Goal: Contribute content

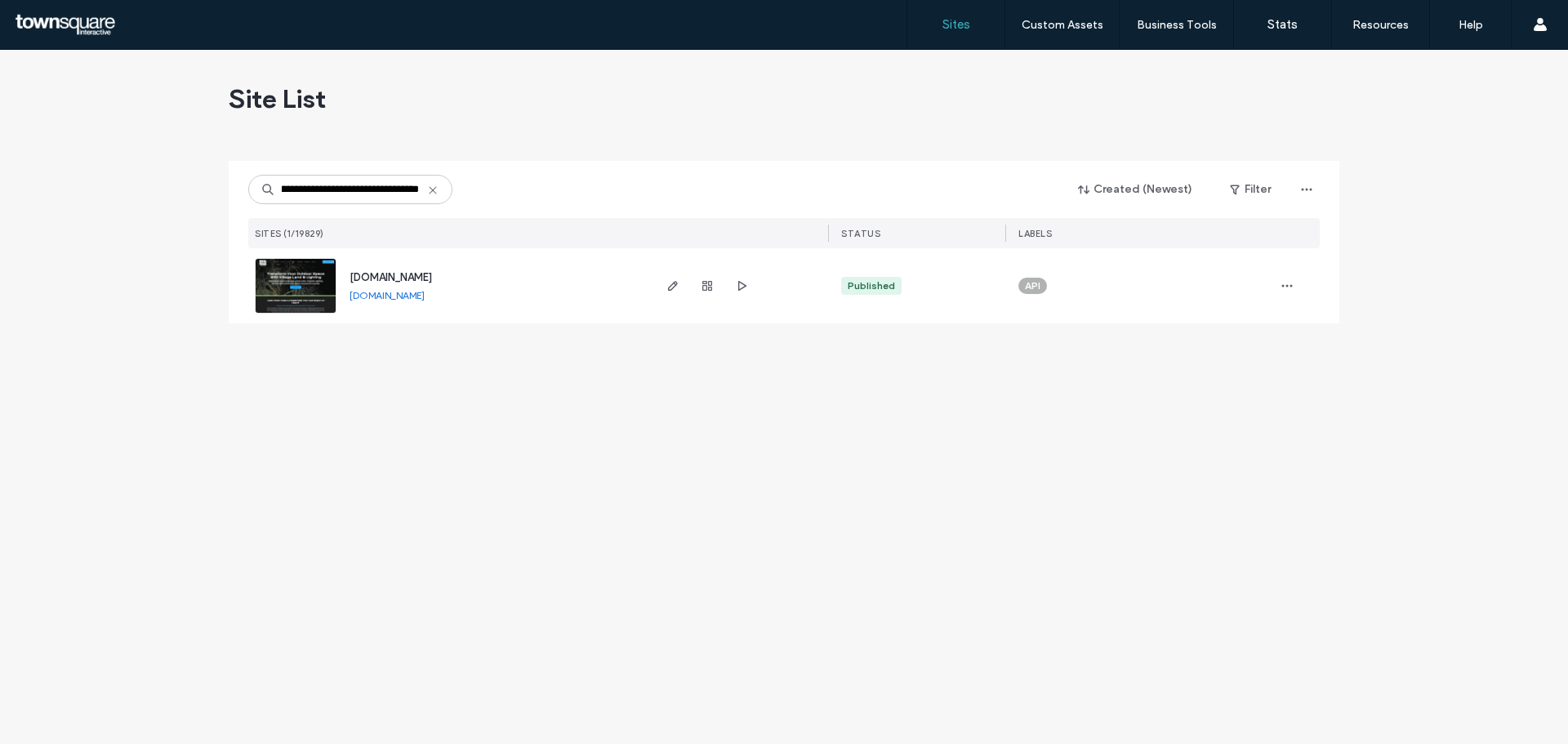
scroll to position [0, 50]
type input "**********"
click at [666, 290] on icon "button" at bounding box center [673, 286] width 13 height 13
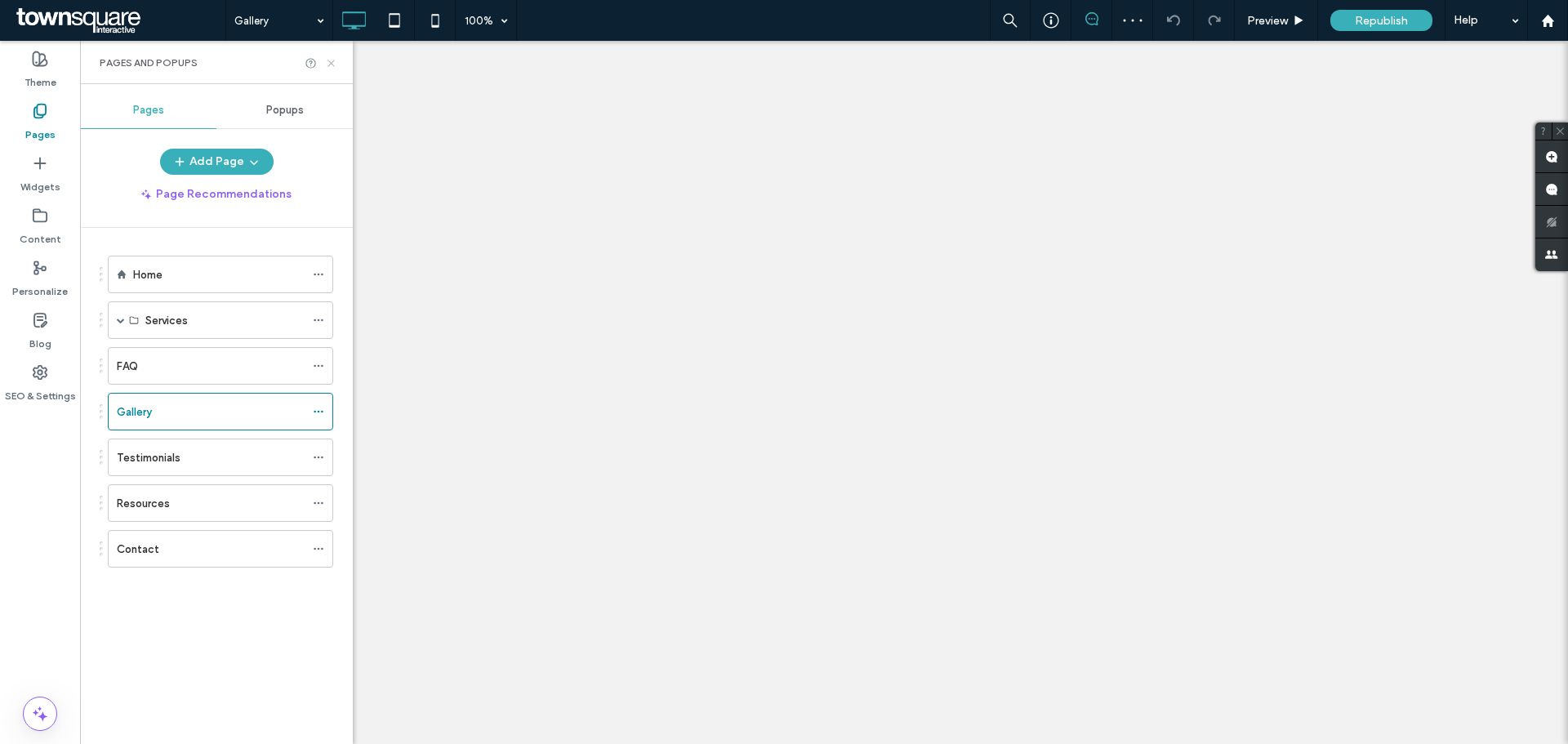
click at [331, 63] on use at bounding box center [330, 63] width 7 height 7
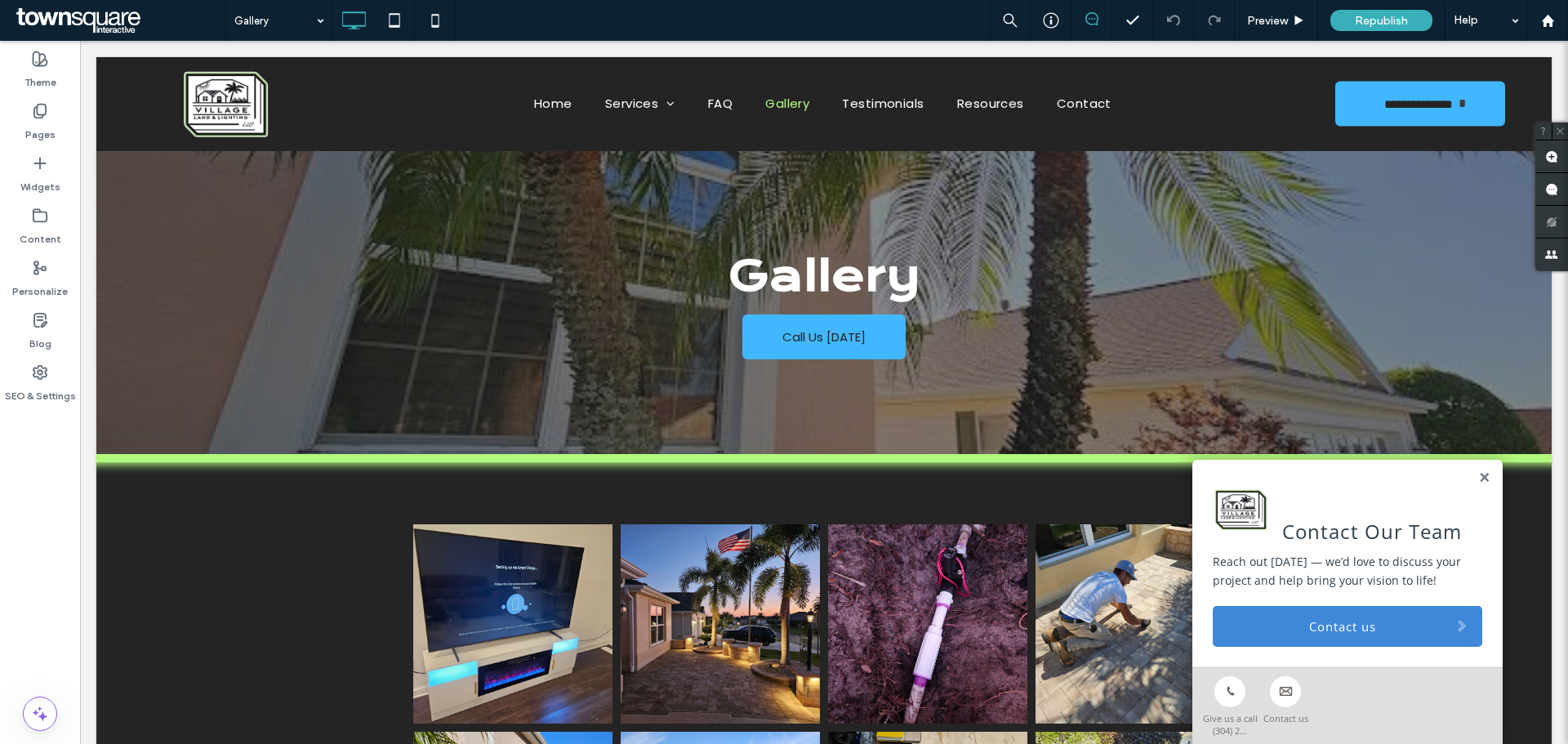
scroll to position [416, 0]
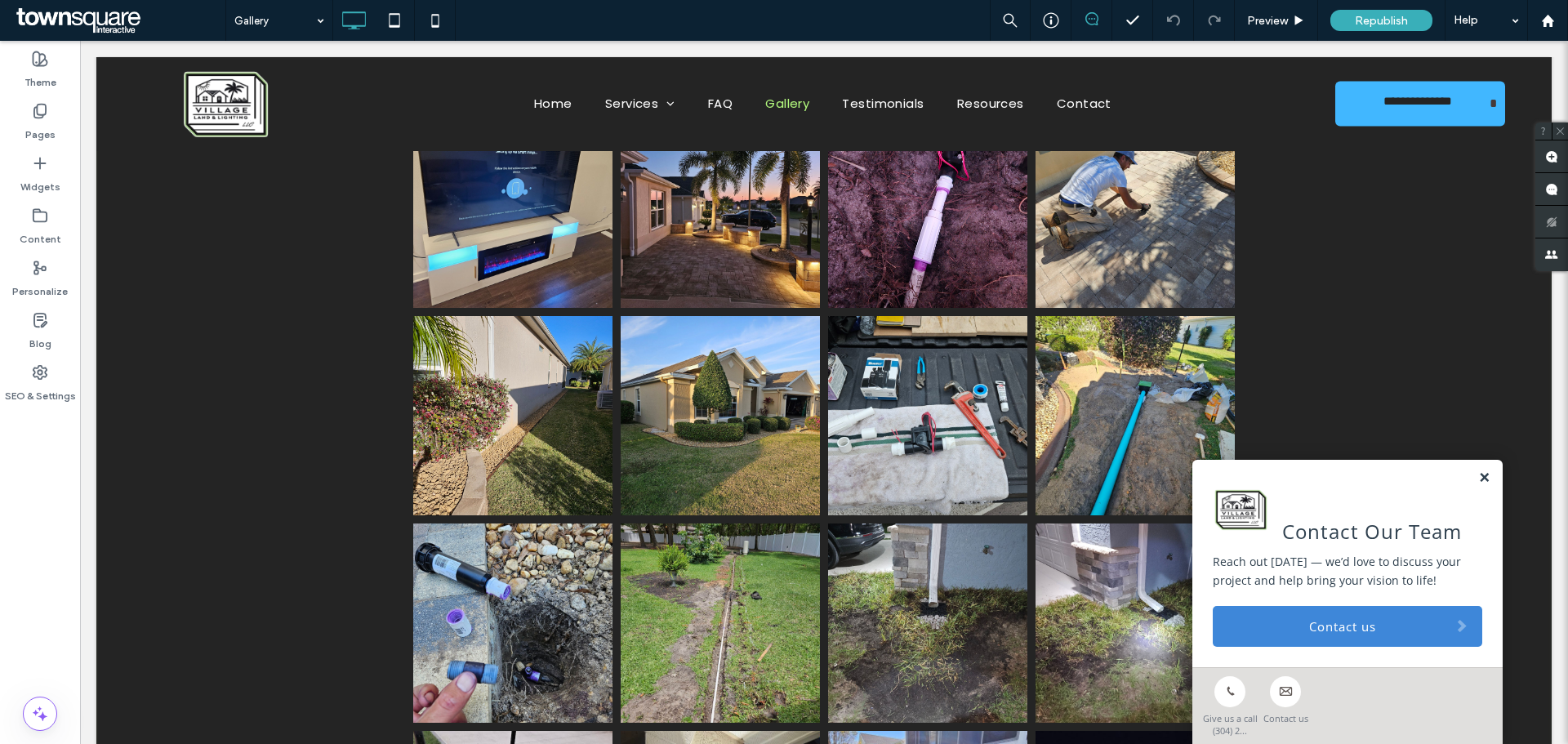
click at [1478, 482] on link at bounding box center [1484, 478] width 12 height 14
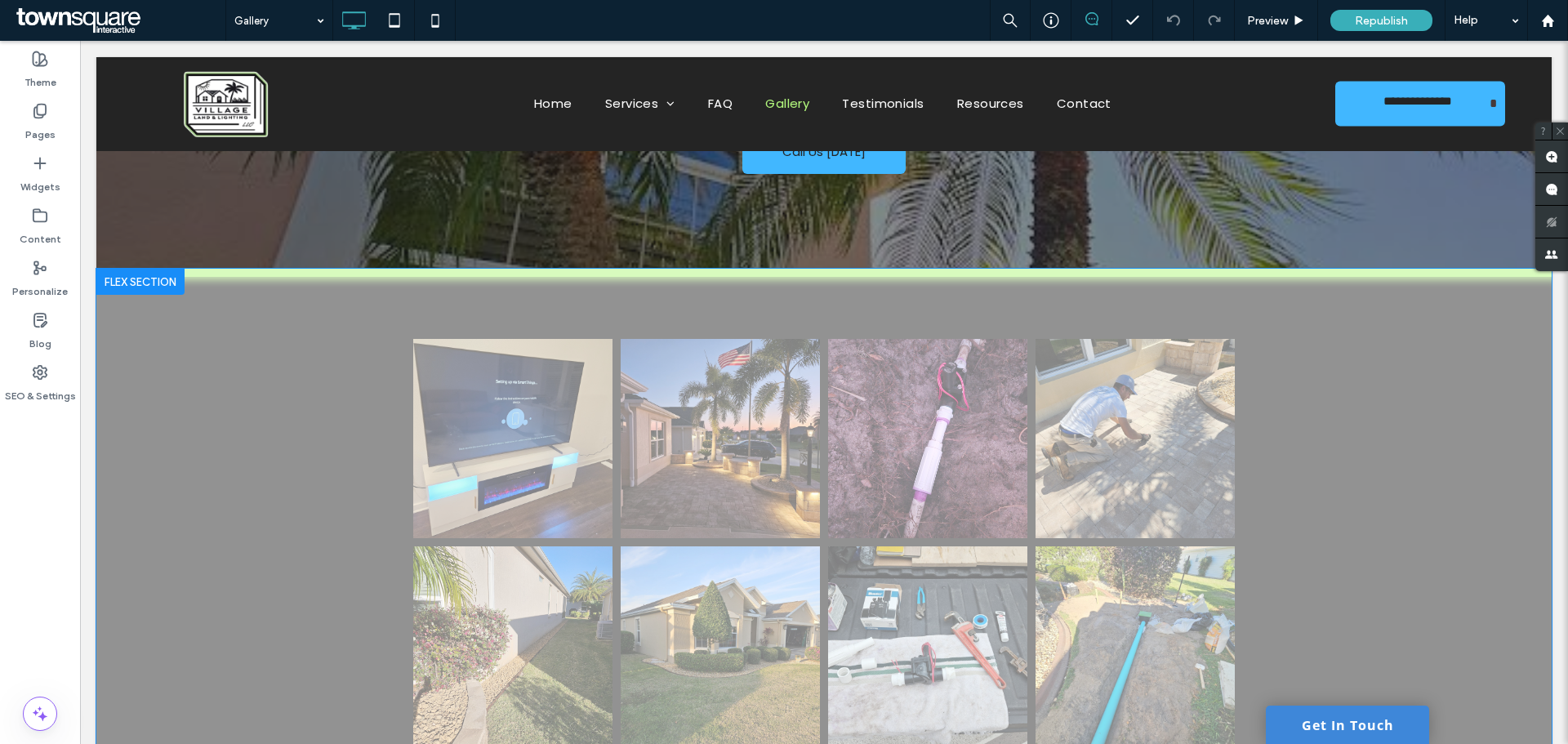
scroll to position [144, 0]
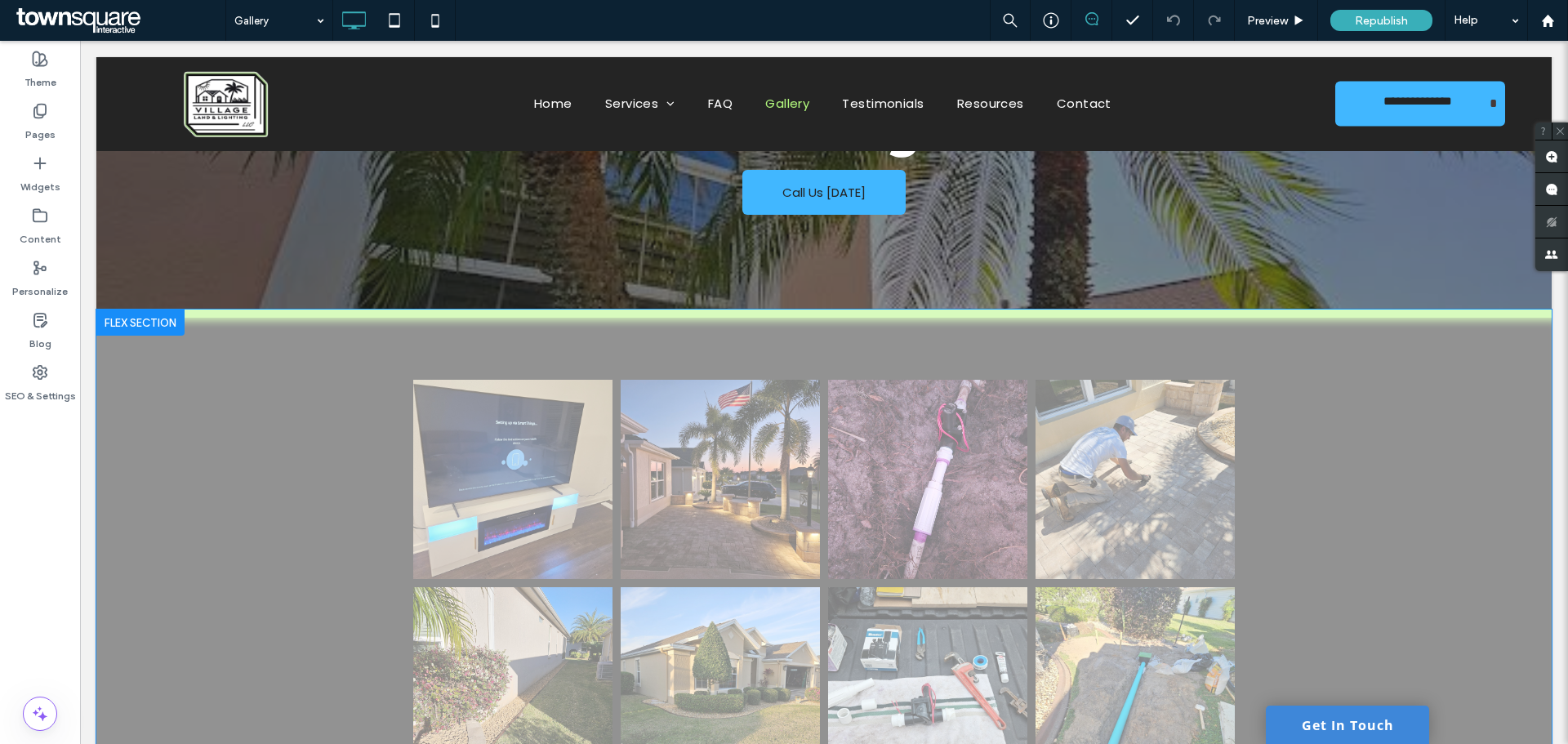
click at [933, 451] on link at bounding box center [928, 479] width 199 height 199
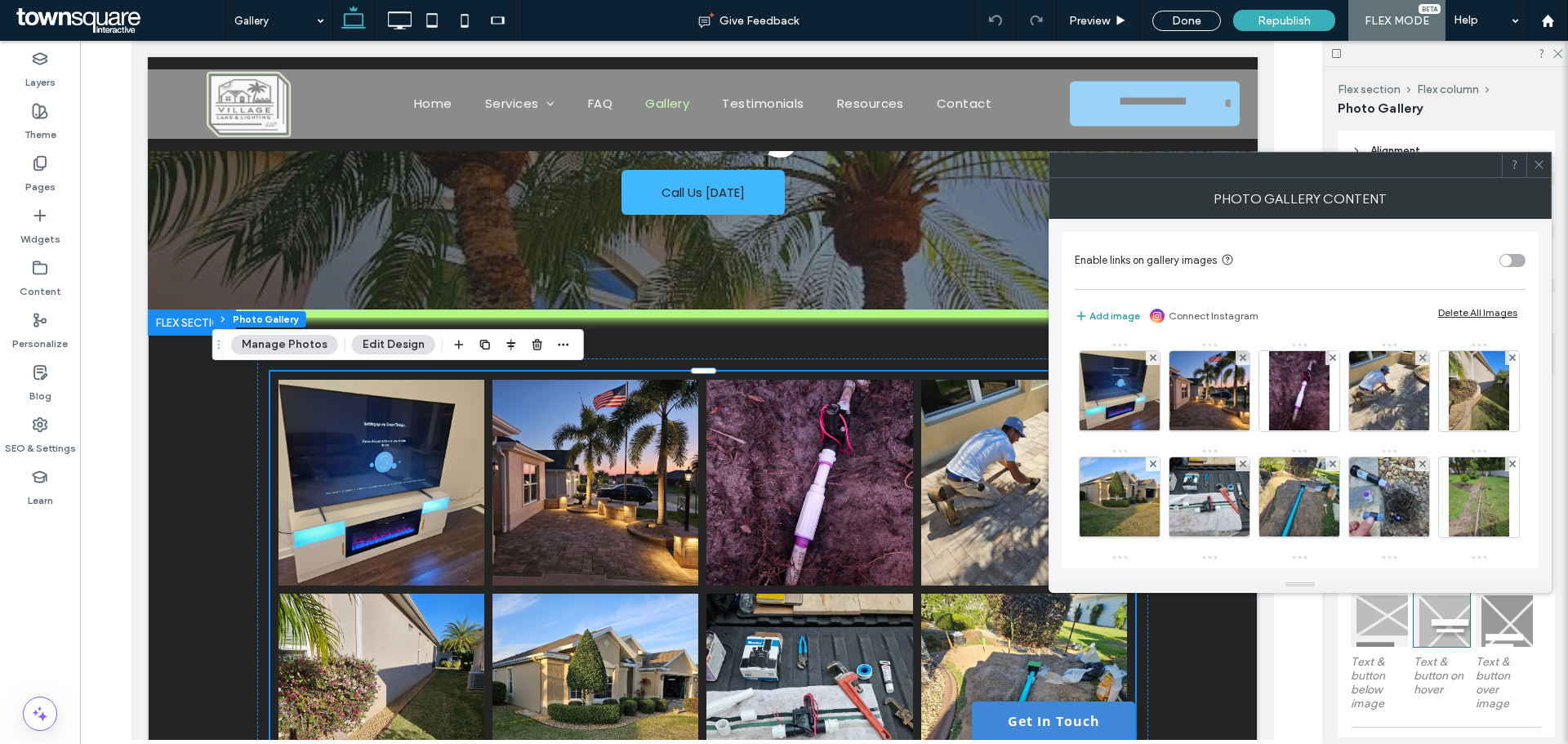
click at [1125, 325] on button "Add image" at bounding box center [1107, 316] width 65 height 20
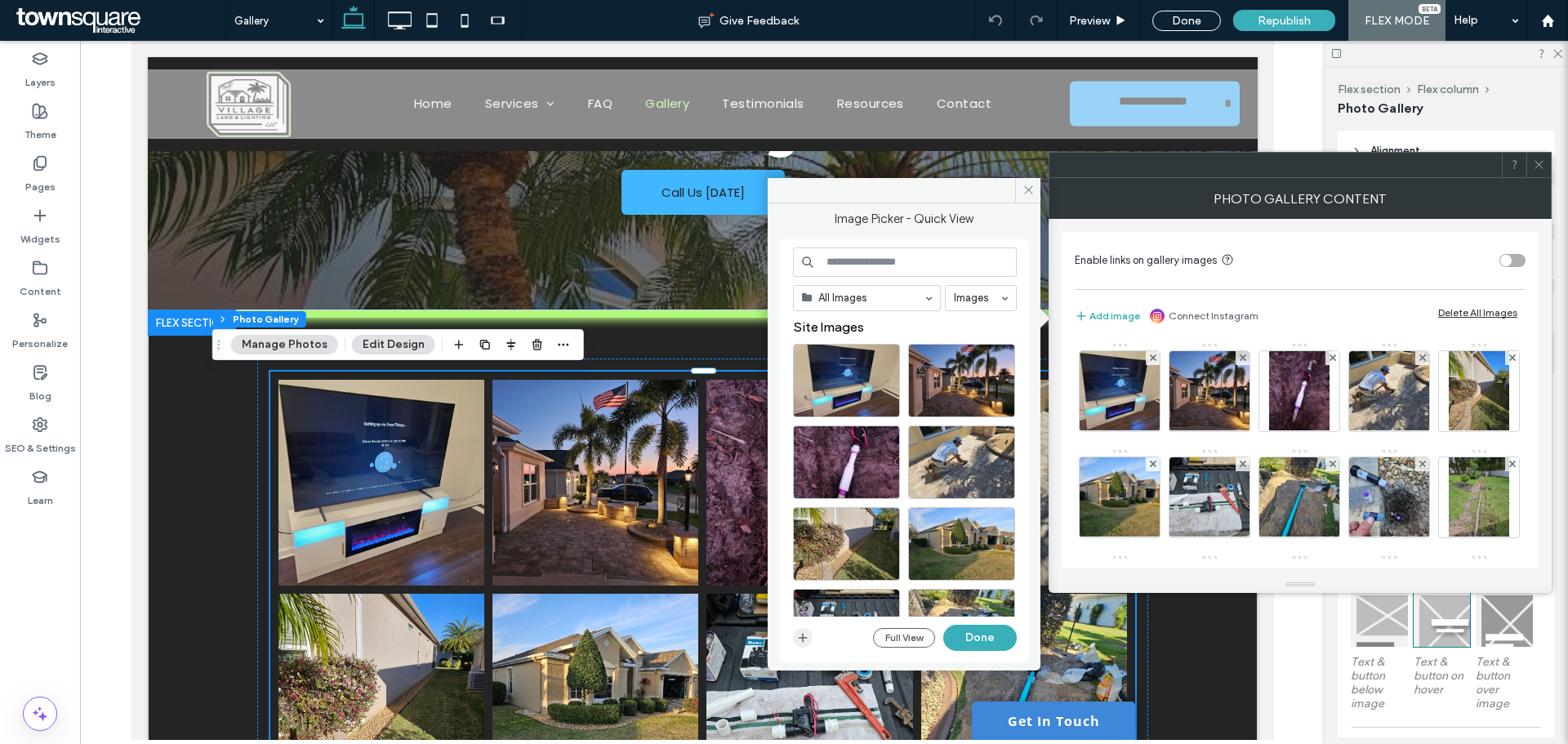
click at [799, 642] on icon "button" at bounding box center [803, 638] width 13 height 13
click at [1092, 309] on button "Add image" at bounding box center [1107, 316] width 65 height 20
click at [805, 642] on icon "button" at bounding box center [803, 638] width 13 height 13
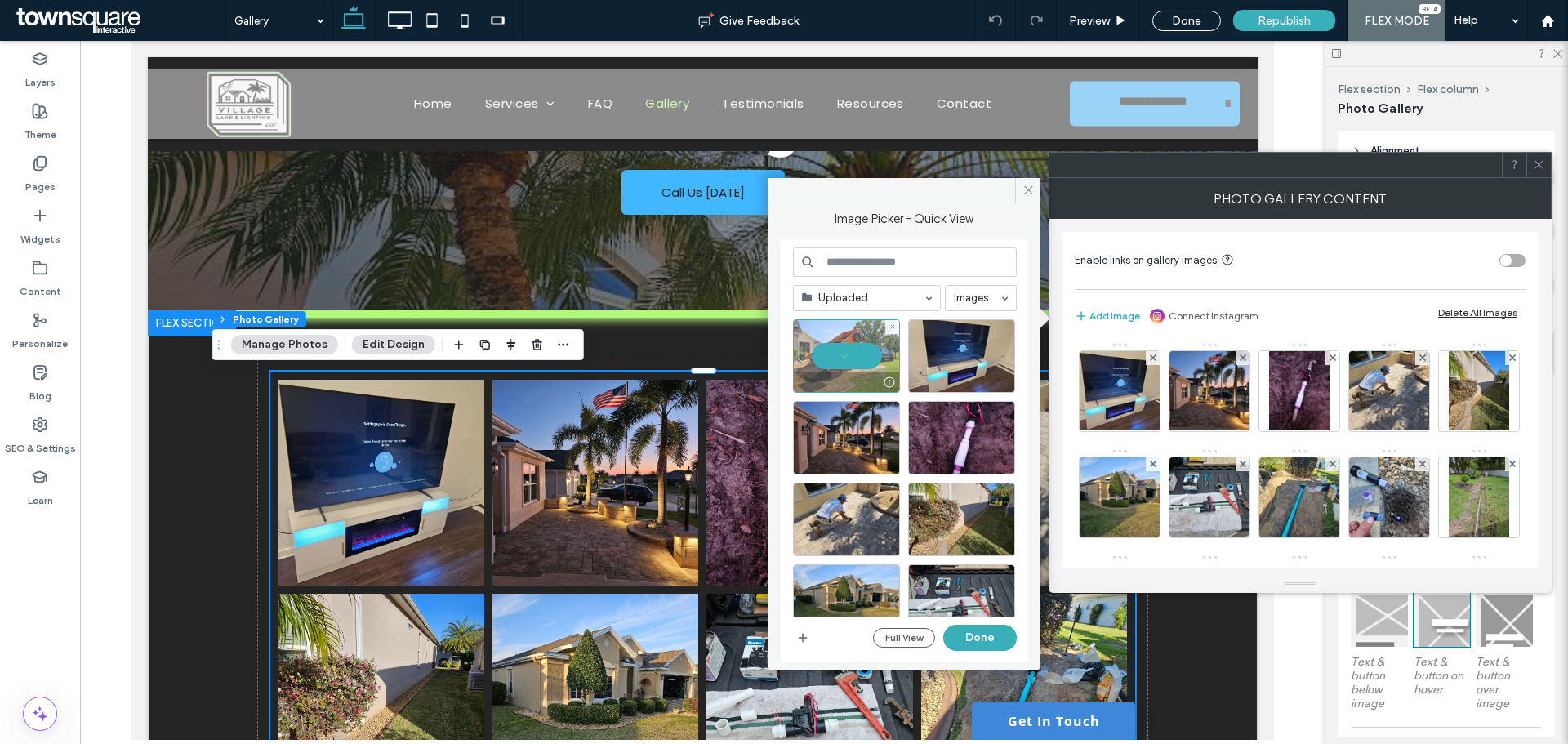
click at [837, 354] on div at bounding box center [847, 355] width 107 height 73
click at [839, 354] on div "Select" at bounding box center [847, 355] width 107 height 73
click at [989, 641] on button "Done" at bounding box center [980, 638] width 73 height 27
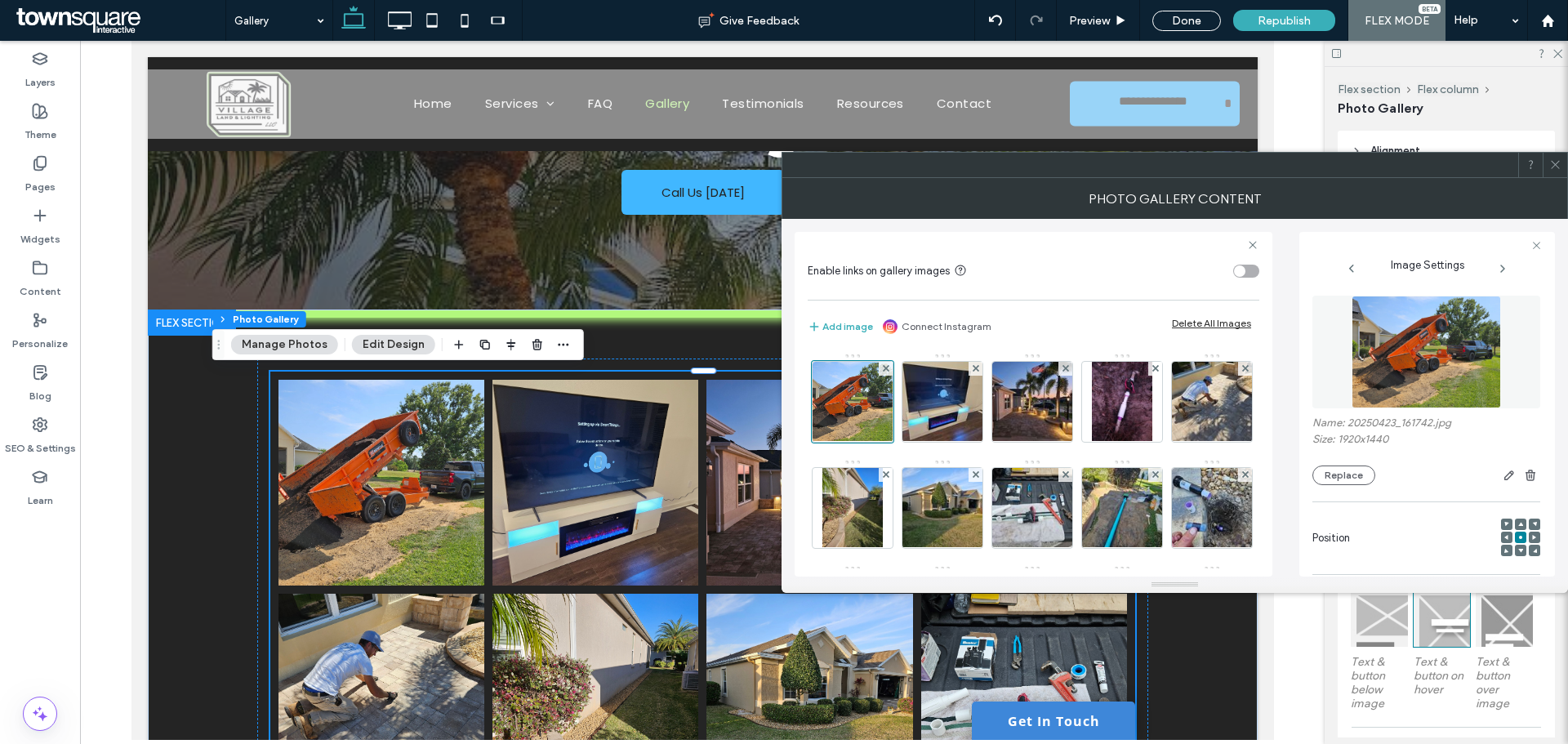
click at [1553, 167] on icon at bounding box center [1555, 164] width 12 height 12
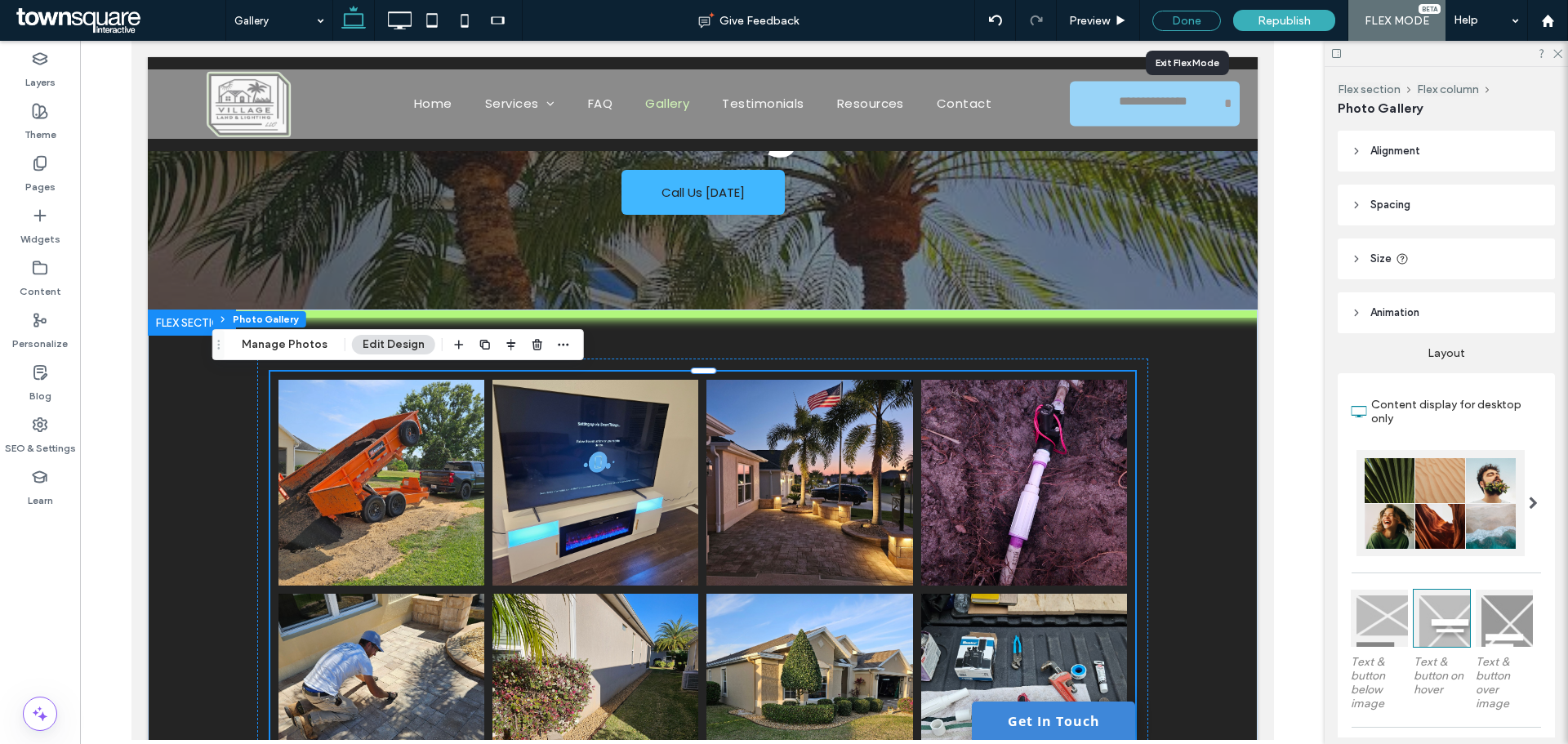
click at [1196, 12] on div "Done" at bounding box center [1186, 21] width 68 height 21
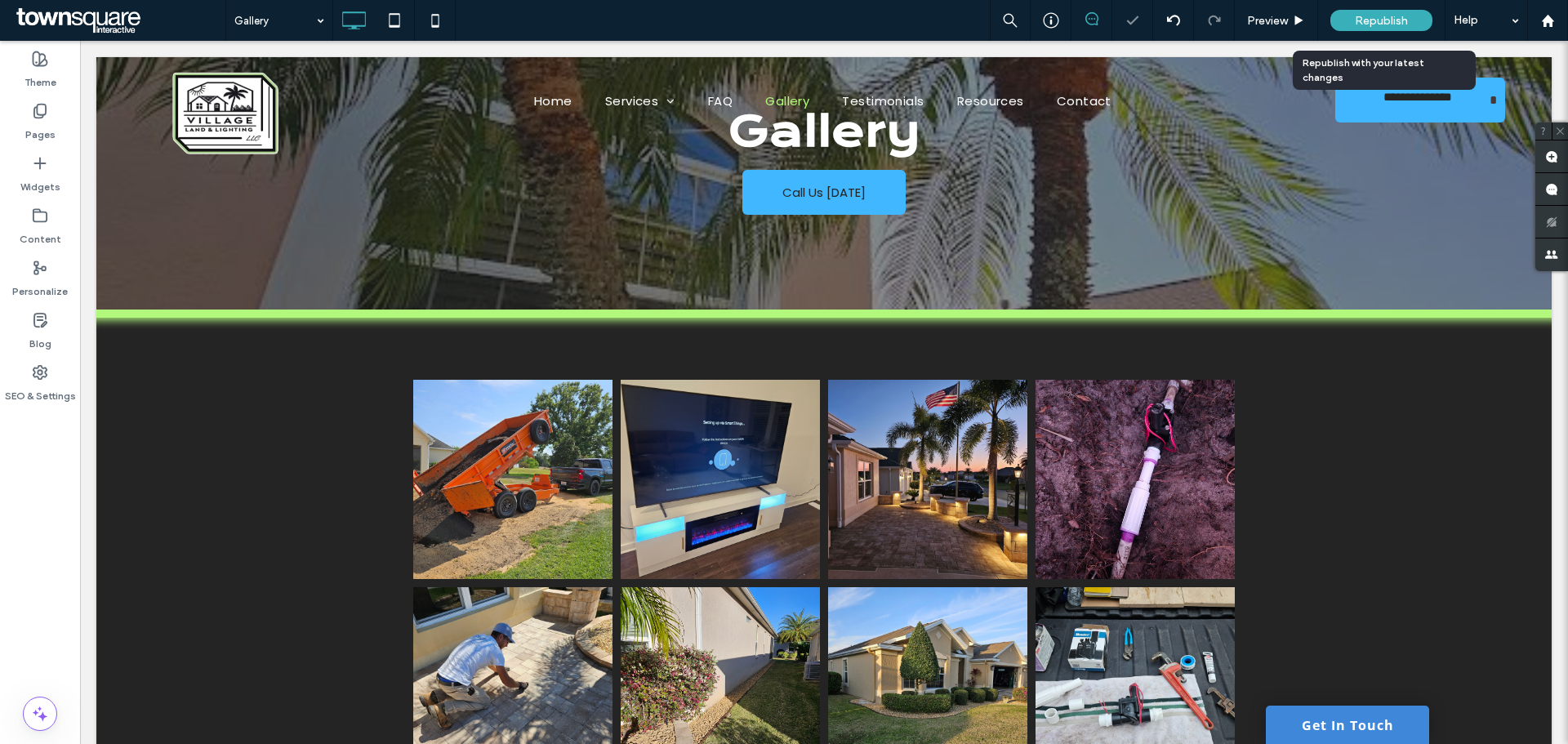
click at [1361, 14] on span "Republish" at bounding box center [1382, 21] width 53 height 14
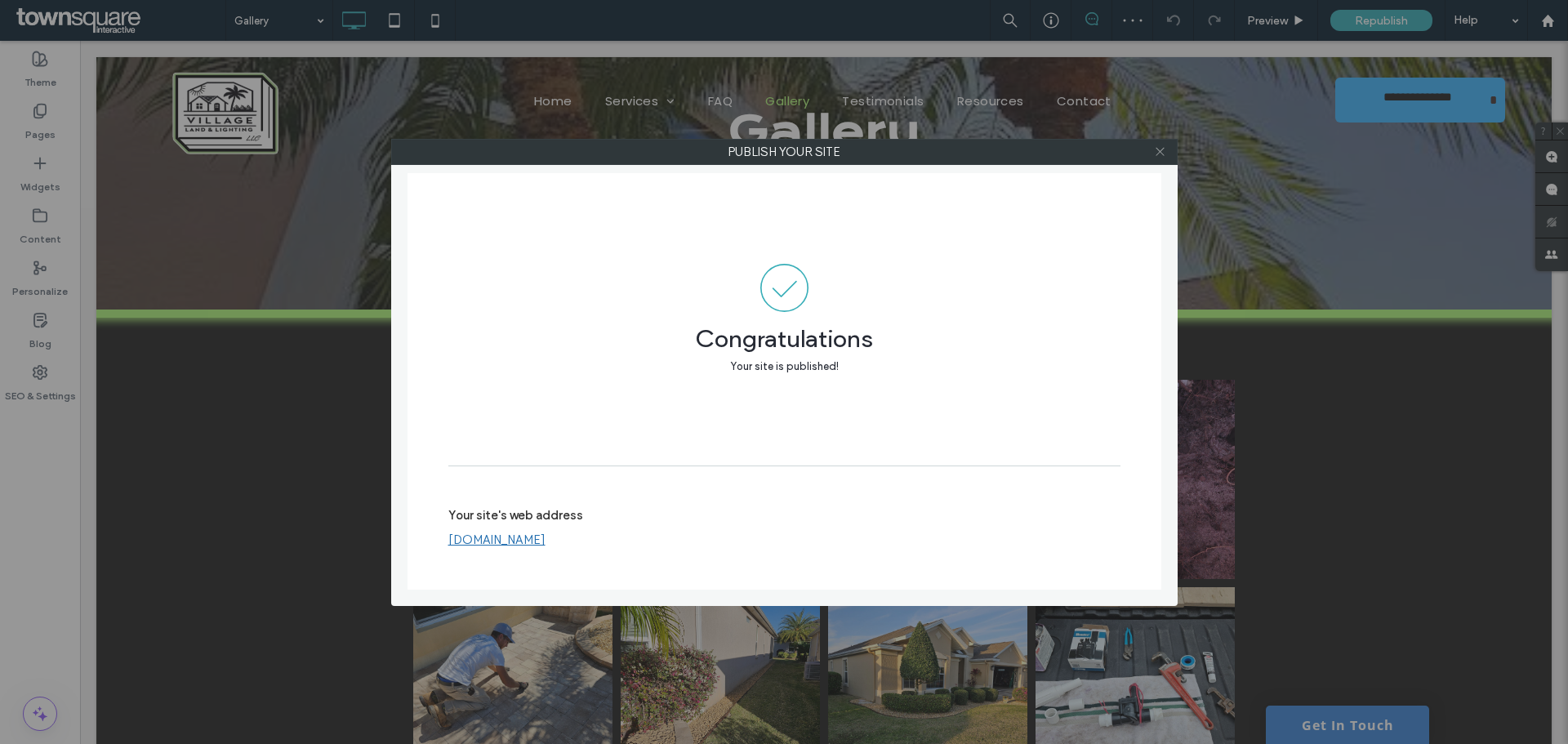
click at [1159, 150] on use at bounding box center [1160, 152] width 9 height 9
